Goal: Transaction & Acquisition: Purchase product/service

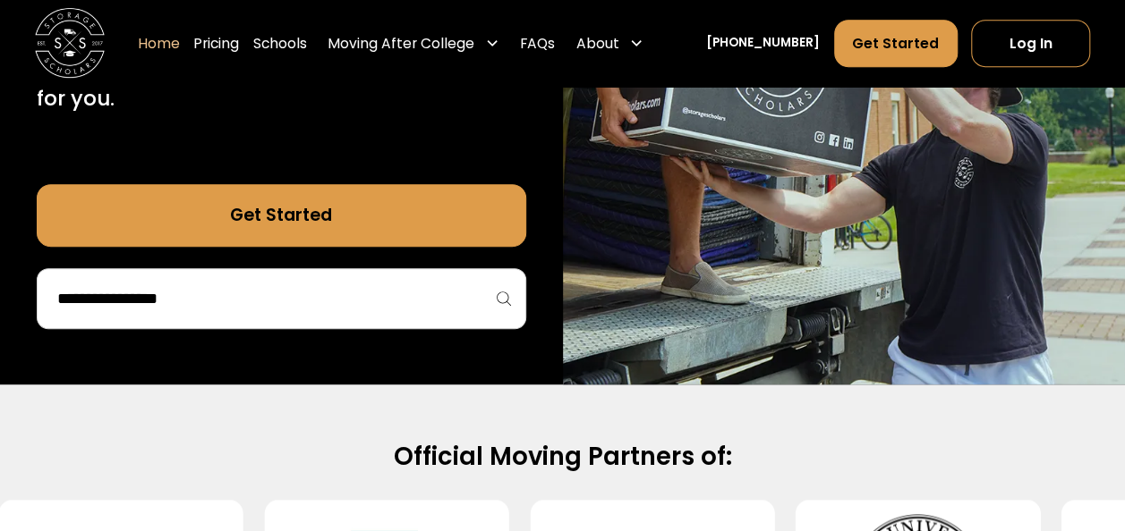
scroll to position [365, 0]
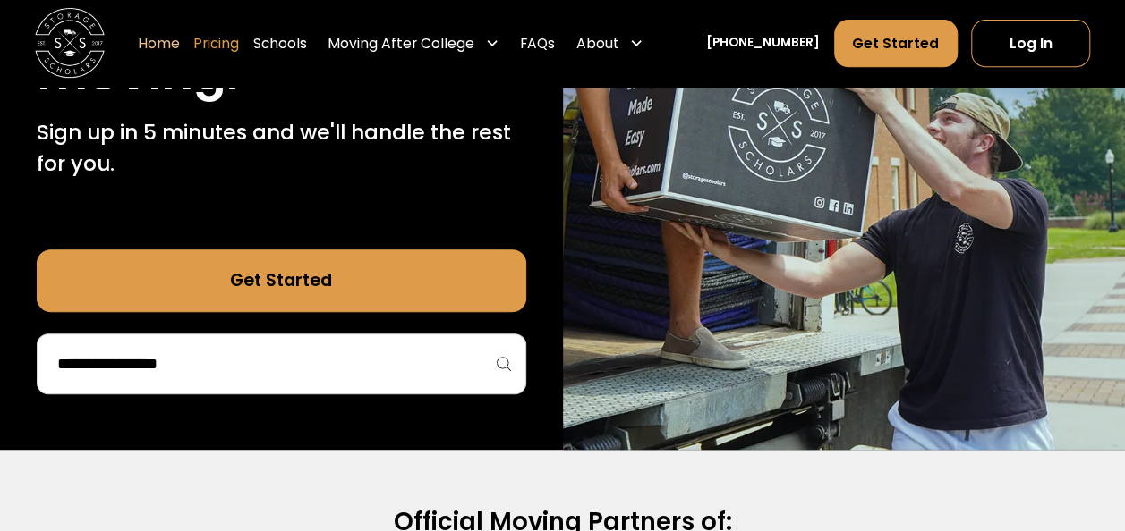
click at [239, 47] on link "Pricing" at bounding box center [216, 43] width 46 height 49
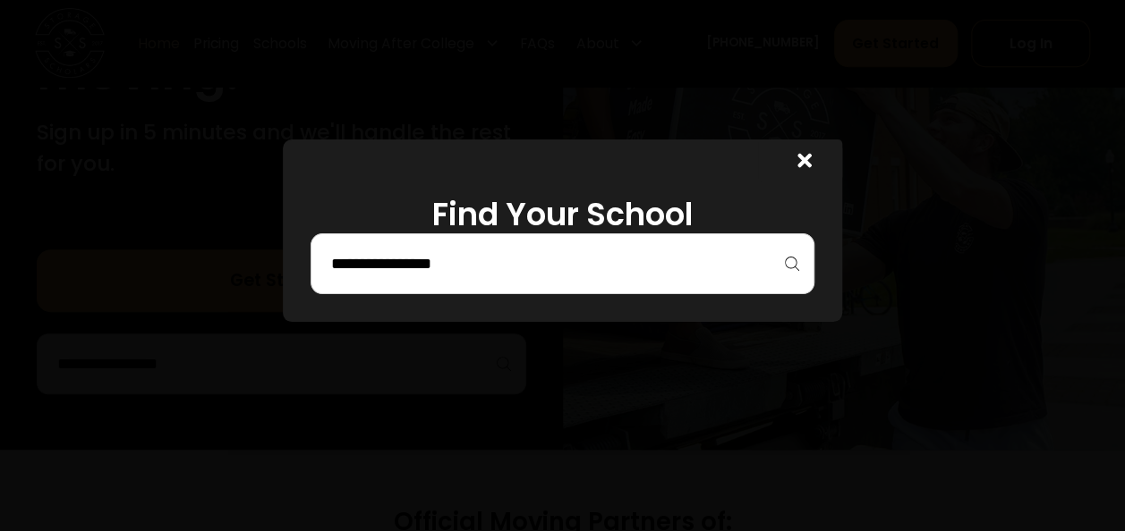
click at [420, 261] on input "search" at bounding box center [561, 264] width 465 height 30
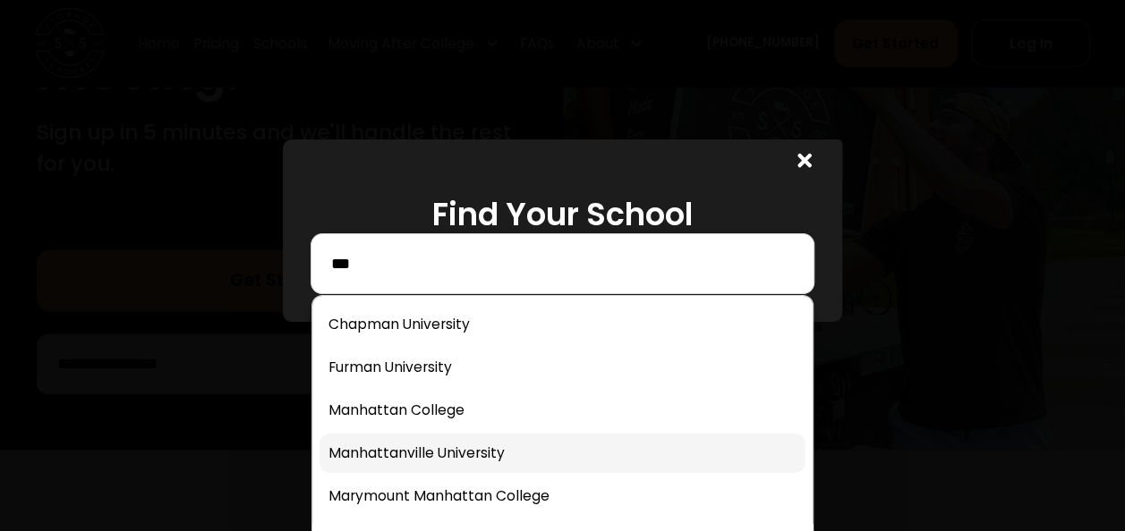
type input "***"
click at [399, 453] on link at bounding box center [561, 453] width 485 height 39
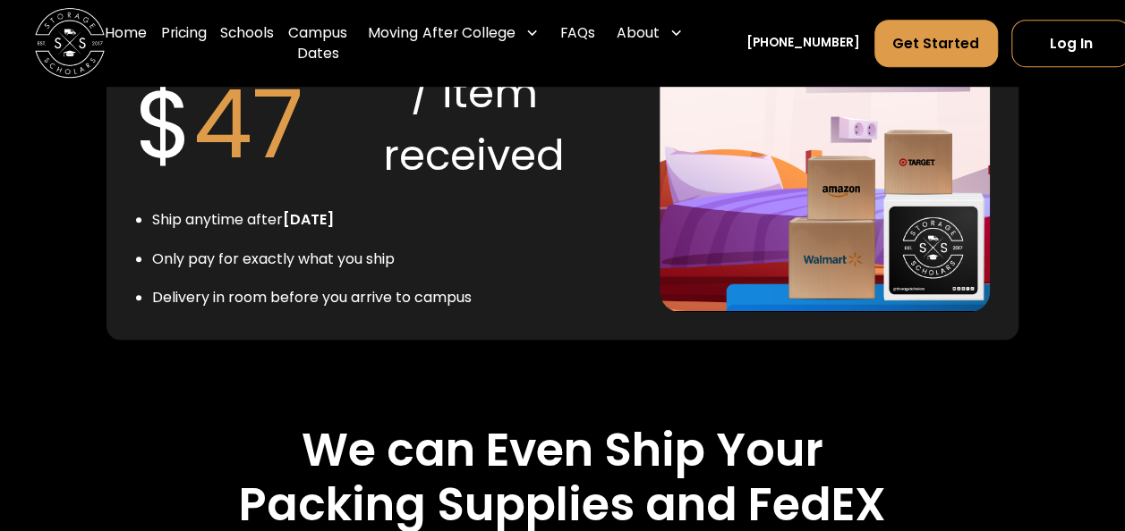
scroll to position [3867, 0]
